Goal: Check status: Check status

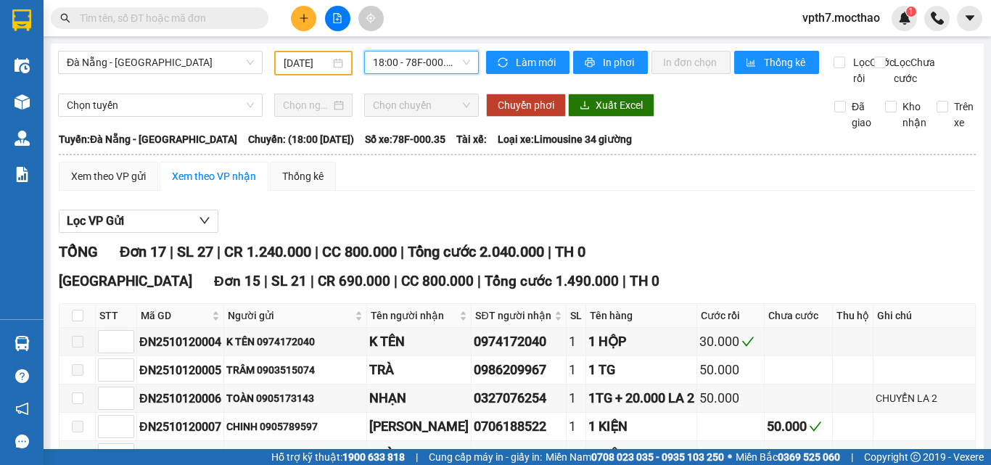
click at [320, 58] on input "[DATE]" at bounding box center [307, 63] width 46 height 16
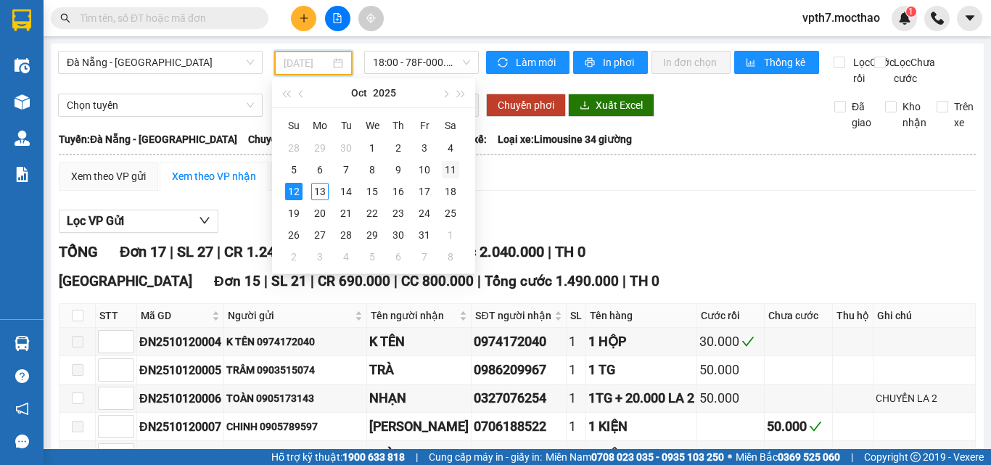
click at [448, 168] on div "11" at bounding box center [450, 169] width 17 height 17
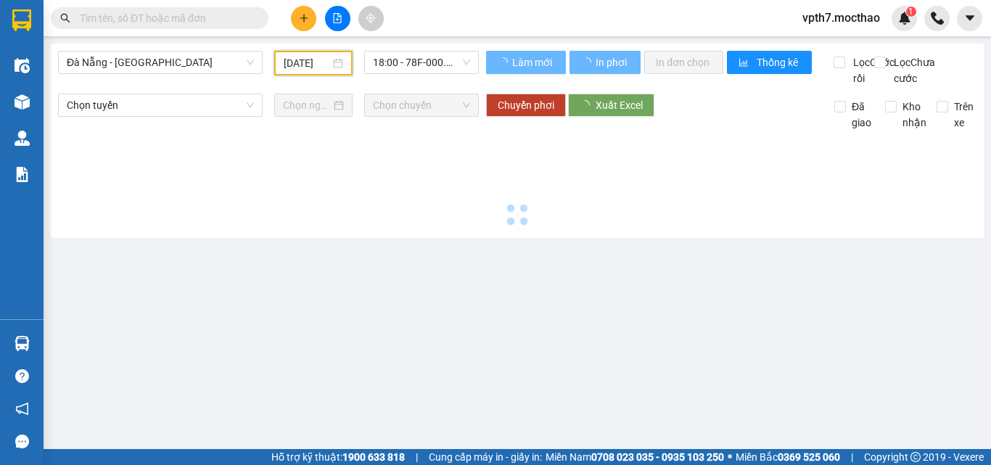
type input "[DATE]"
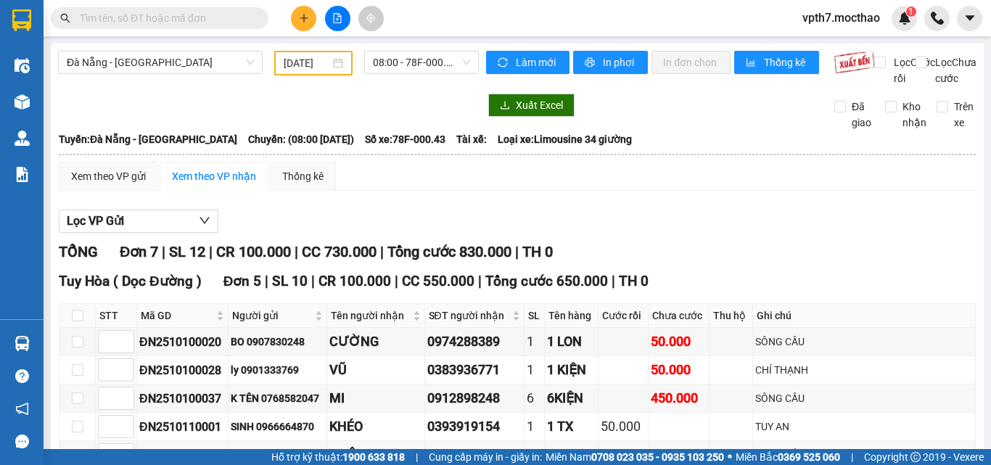
click at [436, 80] on div "[GEOGRAPHIC_DATA] - [GEOGRAPHIC_DATA] [DATE] 08:00 - 78F-000.43" at bounding box center [268, 69] width 421 height 36
click at [435, 63] on span "08:00 - 78F-000.43" at bounding box center [421, 62] width 97 height 22
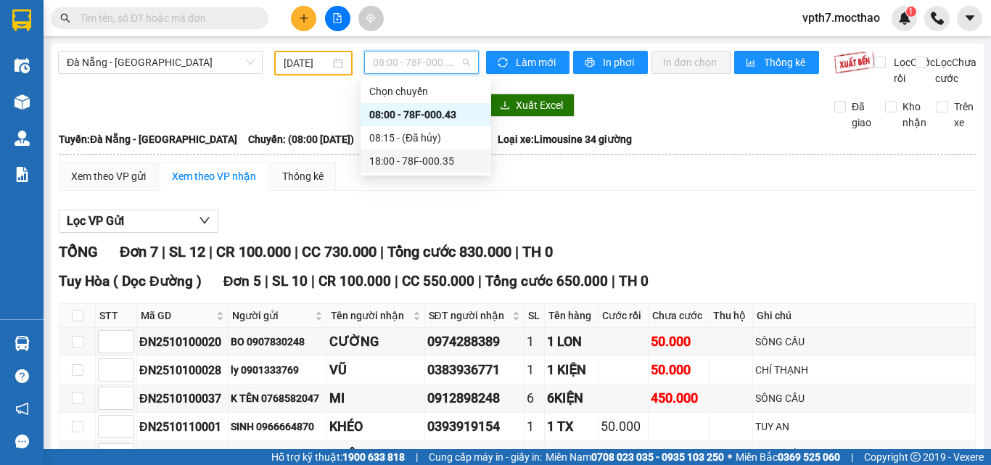
click at [459, 160] on div "18:00 - 78F-000.35" at bounding box center [425, 161] width 113 height 16
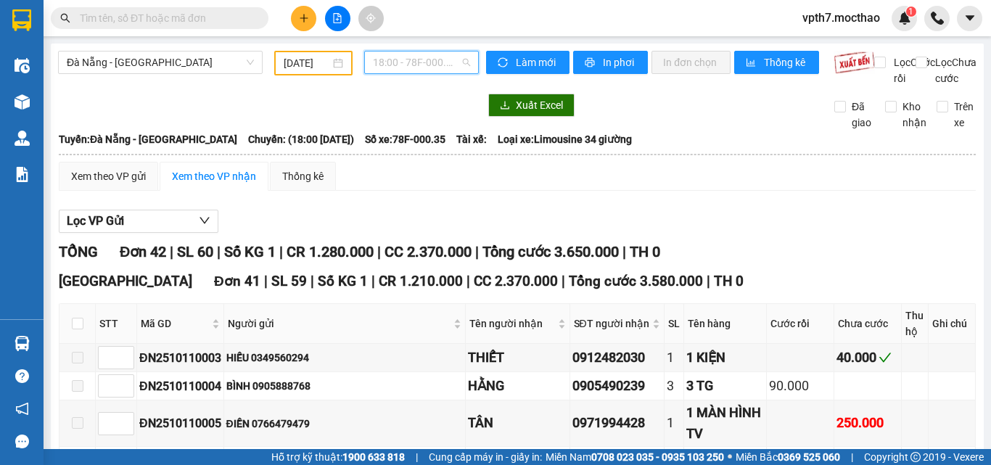
click at [418, 72] on span "18:00 - 78F-000.35" at bounding box center [421, 62] width 97 height 22
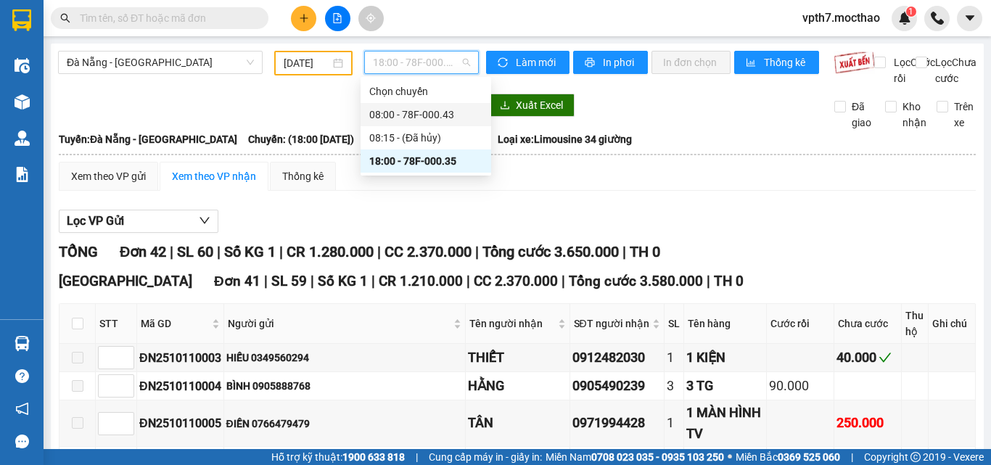
click at [418, 117] on div "08:00 - 78F-000.43" at bounding box center [425, 115] width 113 height 16
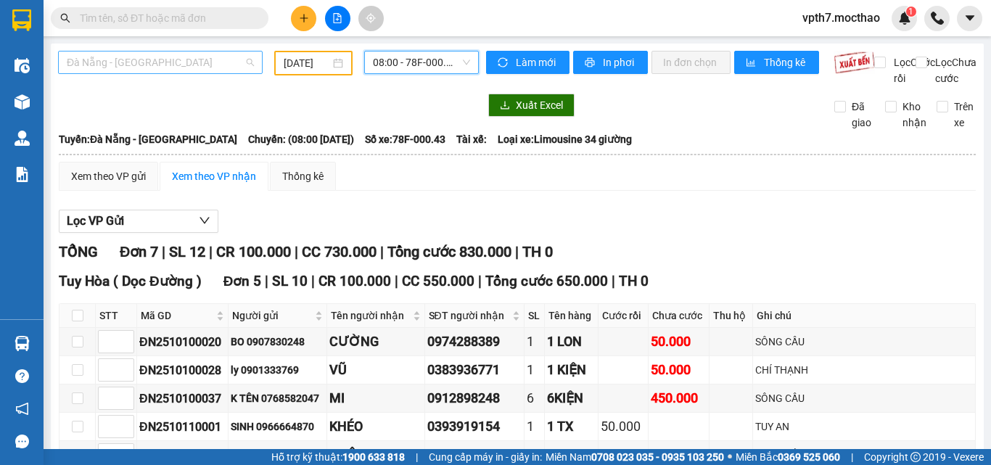
click at [189, 54] on span "Đà Nẵng - [GEOGRAPHIC_DATA]" at bounding box center [160, 62] width 187 height 22
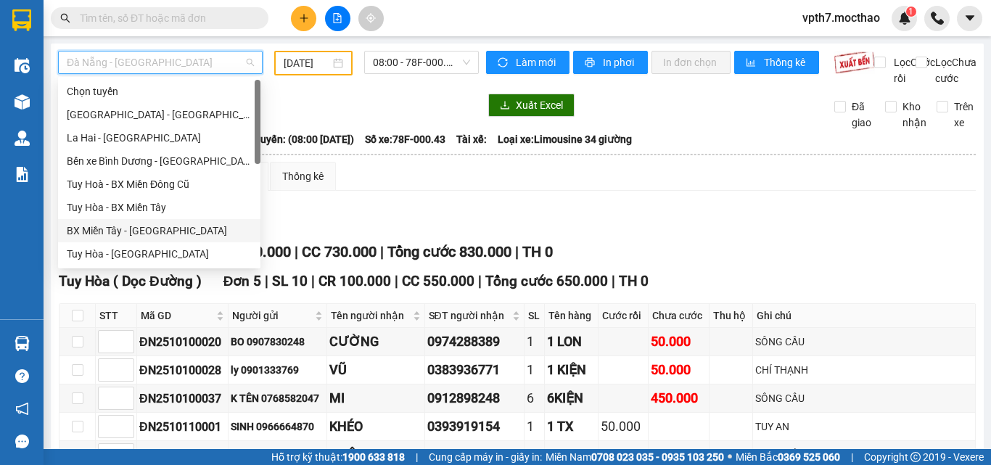
click at [105, 227] on div "BX Miền Tây - [GEOGRAPHIC_DATA]" at bounding box center [159, 231] width 185 height 16
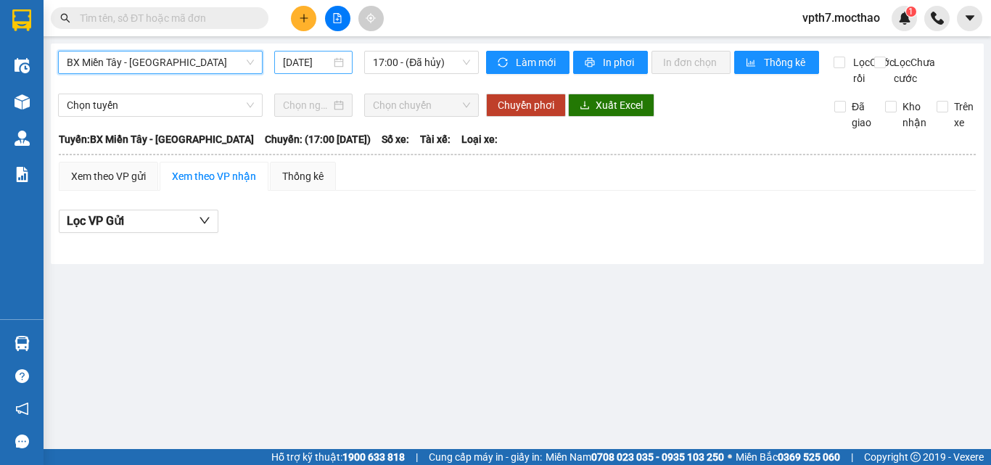
click at [294, 69] on input "[DATE]" at bounding box center [307, 62] width 48 height 16
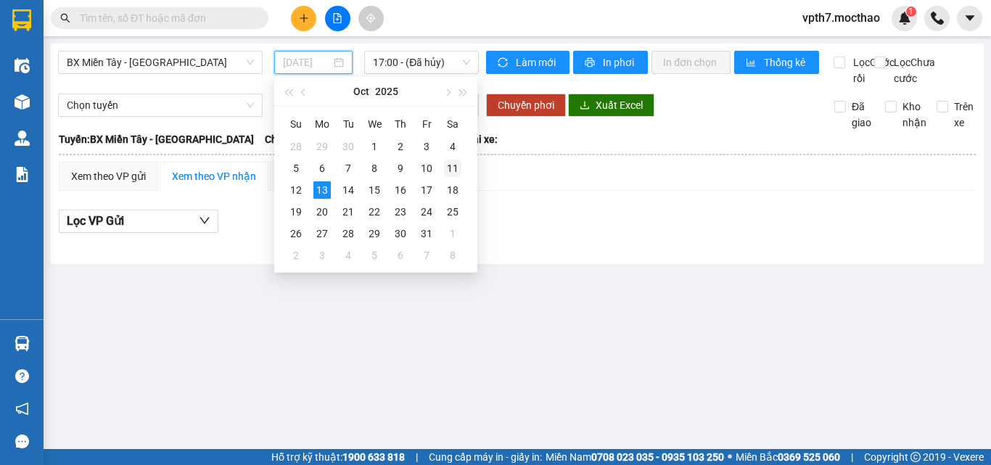
click at [458, 175] on div "11" at bounding box center [452, 168] width 17 height 17
type input "[DATE]"
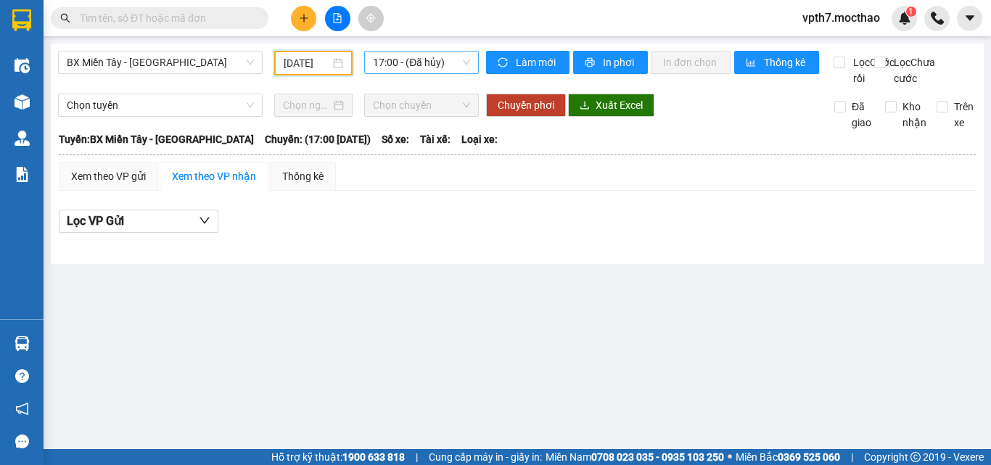
click at [434, 65] on span "17:00 - (Đã hủy)" at bounding box center [421, 62] width 97 height 22
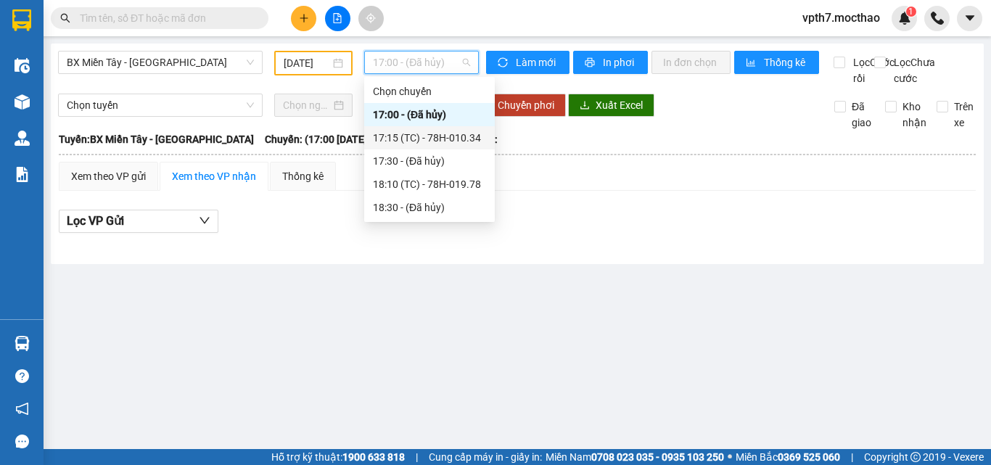
click at [434, 135] on div "17:15 (TC) - 78H-010.34" at bounding box center [429, 138] width 113 height 16
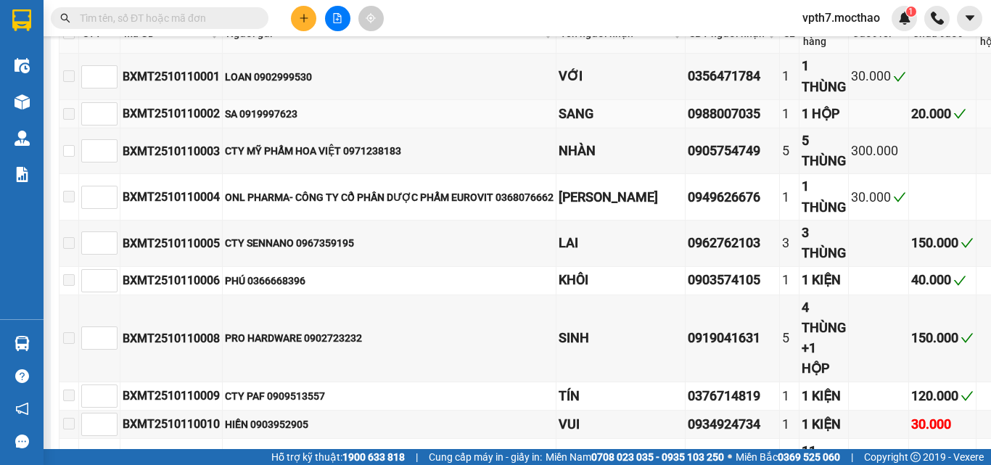
scroll to position [435, 0]
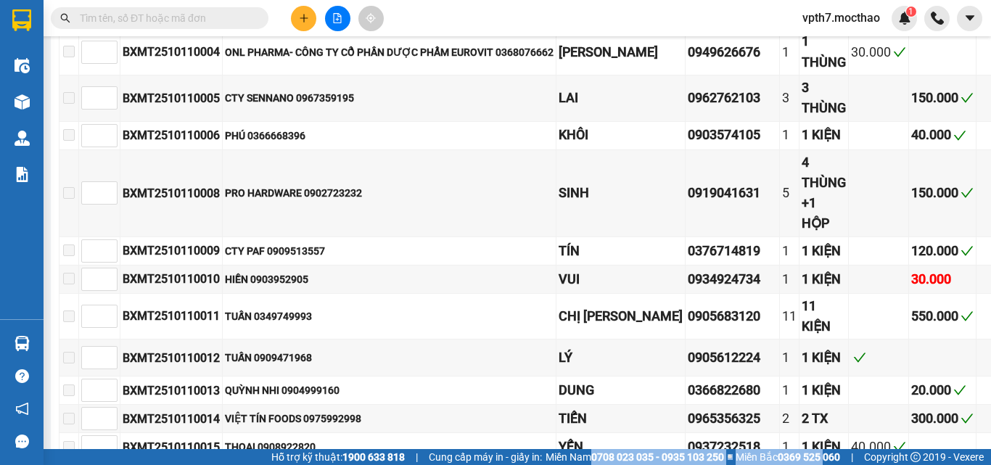
drag, startPoint x: 575, startPoint y: 449, endPoint x: 826, endPoint y: 453, distance: 251.0
click at [826, 453] on div "Hỗ trợ kỹ thuật: 1900 633 818 | Cung cấp máy in - giấy in: [GEOGRAPHIC_DATA] 07…" at bounding box center [491, 457] width 983 height 16
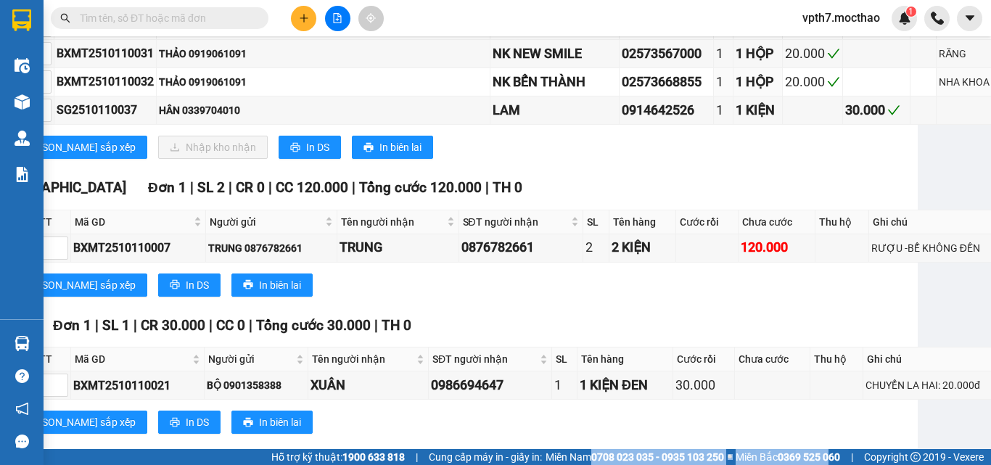
scroll to position [1262, 66]
